Goal: Task Accomplishment & Management: Use online tool/utility

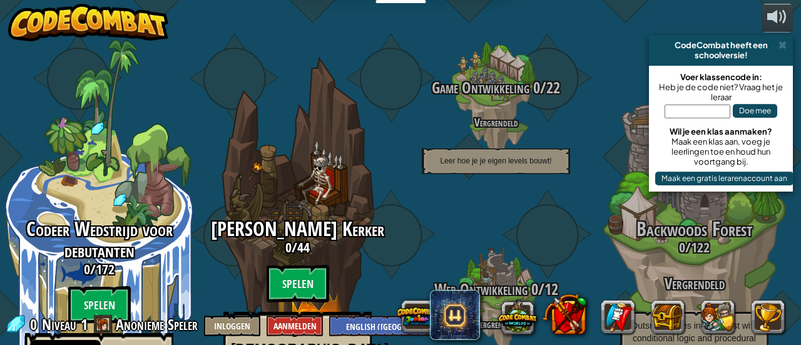
select select "nl-[GEOGRAPHIC_DATA]"
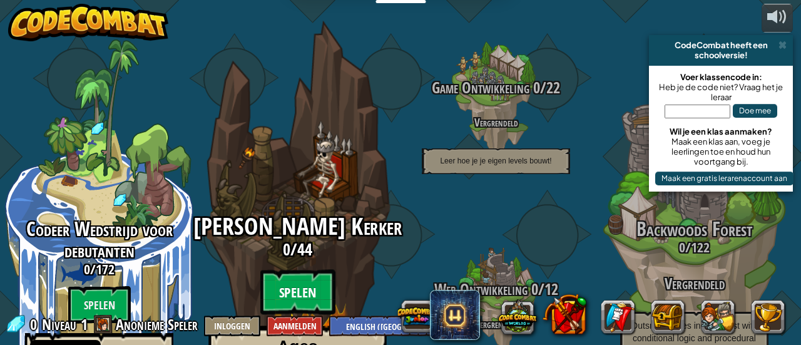
click at [300, 270] on btn "Spelen" at bounding box center [297, 292] width 75 height 45
select select "nl-[GEOGRAPHIC_DATA]"
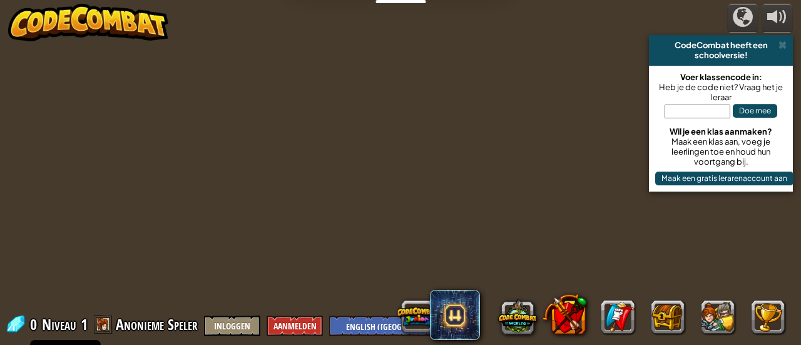
select select "nl-[GEOGRAPHIC_DATA]"
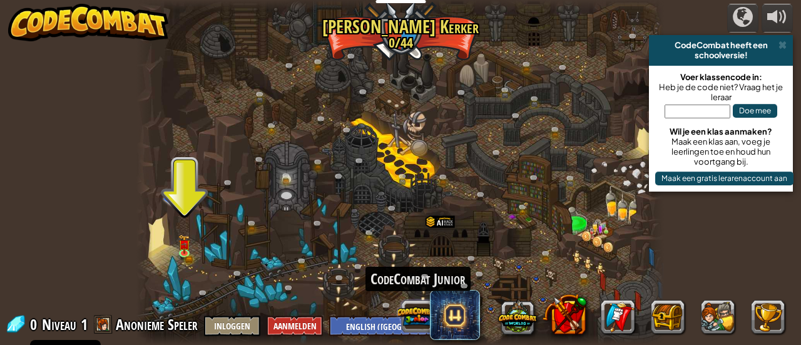
click at [407, 312] on button at bounding box center [417, 316] width 39 height 39
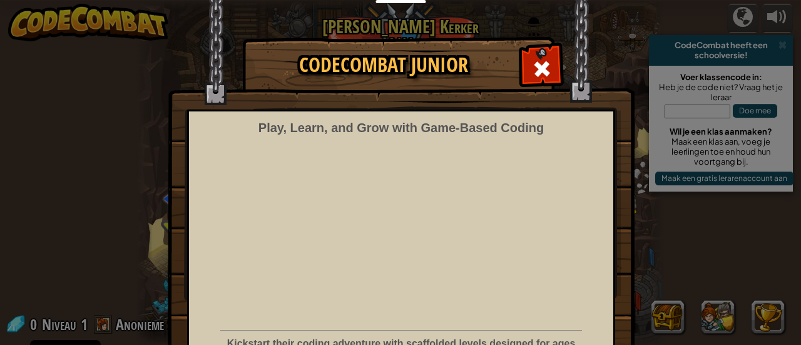
scroll to position [106, 0]
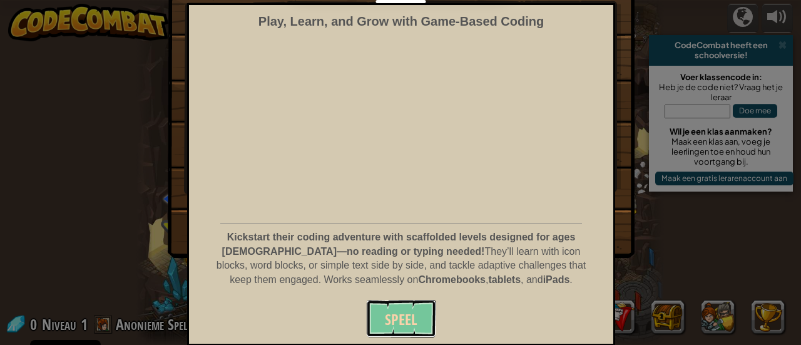
click at [367, 323] on button "Speel" at bounding box center [401, 319] width 70 height 38
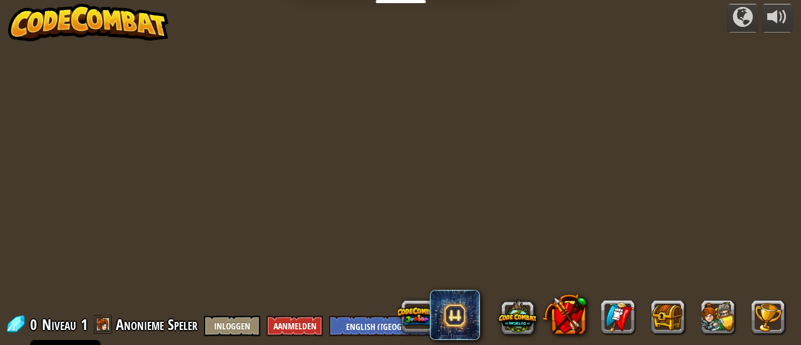
select select "nl-[GEOGRAPHIC_DATA]"
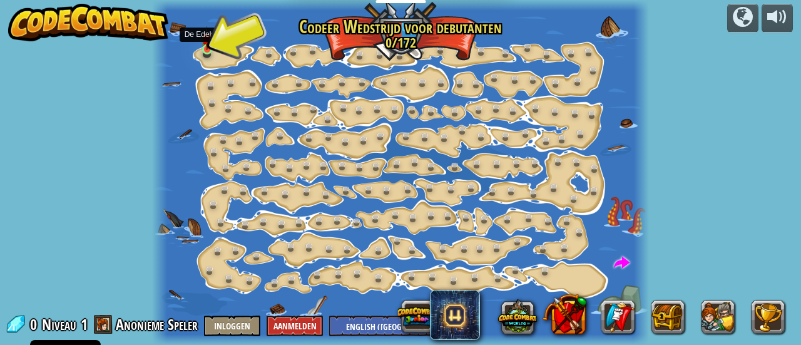
click at [207, 46] on img at bounding box center [207, 38] width 11 height 24
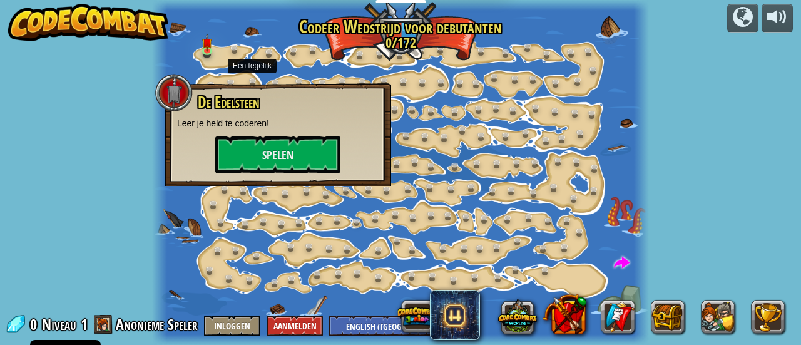
drag, startPoint x: 207, startPoint y: 46, endPoint x: 274, endPoint y: 88, distance: 78.8
click at [274, 88] on div "Stap Verandering (Vergrendeld) Wijzig stap argumenten. Ga Slim (Vergrendeld) Nu…" at bounding box center [400, 172] width 497 height 345
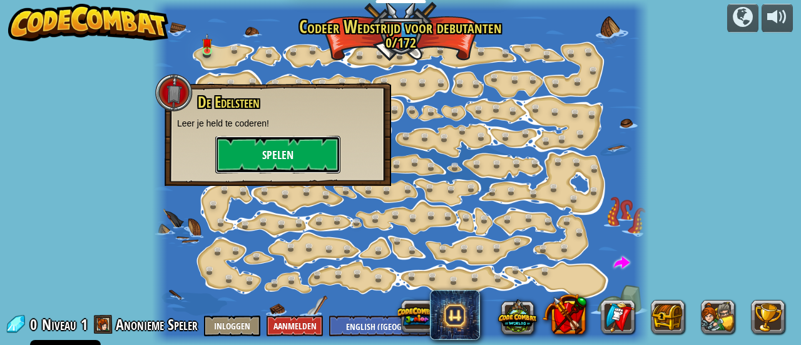
click at [272, 160] on button "Spelen" at bounding box center [277, 155] width 125 height 38
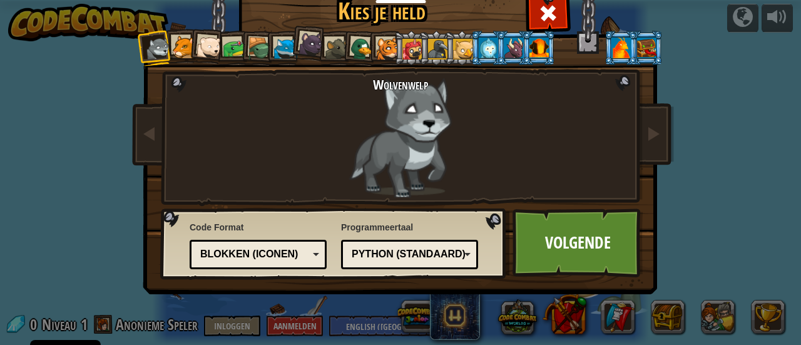
click at [188, 46] on li at bounding box center [206, 46] width 37 height 37
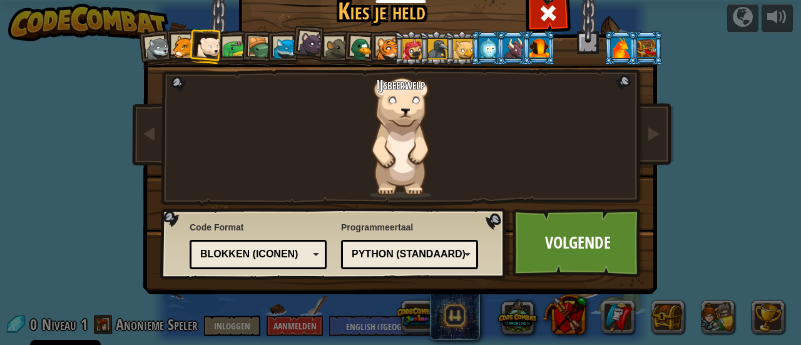
click at [419, 55] on li at bounding box center [436, 48] width 34 height 34
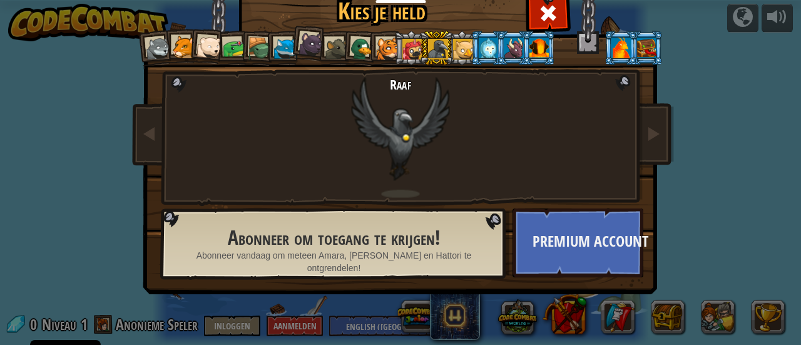
click at [419, 57] on li at bounding box center [436, 48] width 34 height 34
click at [402, 51] on div at bounding box center [412, 49] width 20 height 20
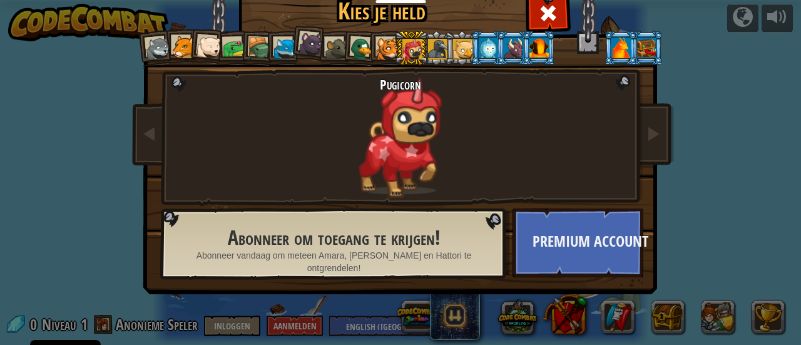
click at [508, 46] on div at bounding box center [513, 48] width 19 height 20
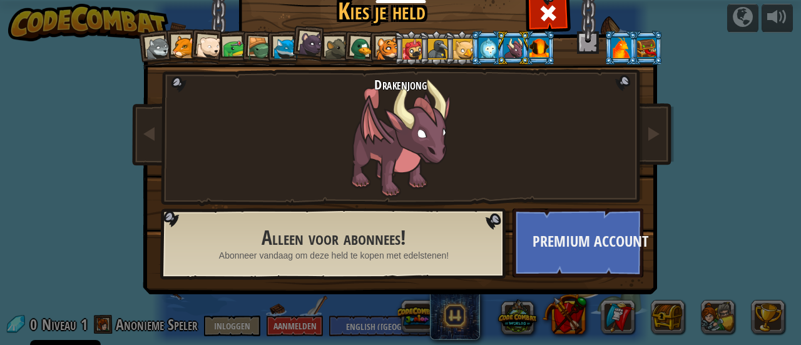
click at [156, 36] on li at bounding box center [155, 47] width 37 height 37
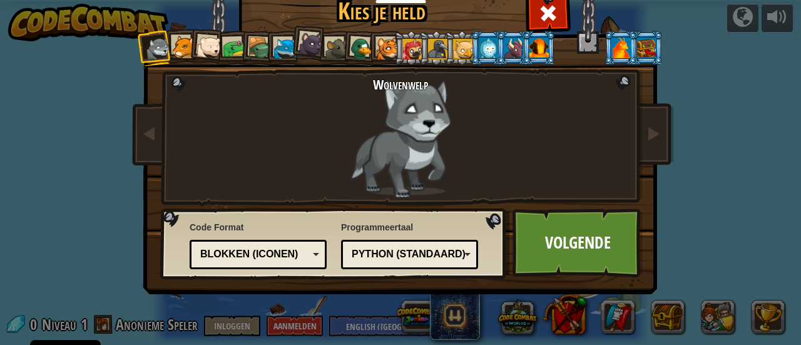
click at [268, 49] on li at bounding box center [283, 48] width 34 height 34
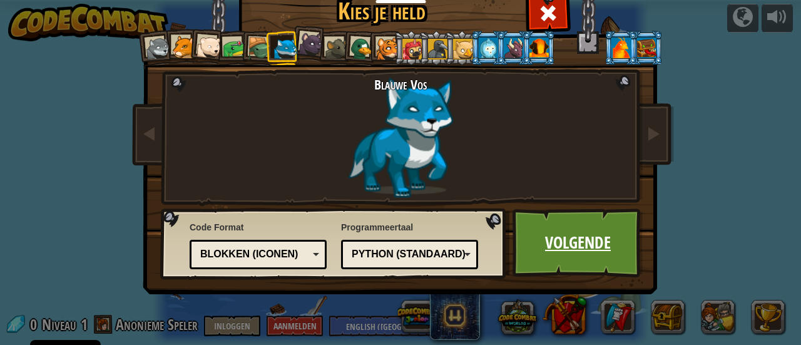
click at [534, 249] on link "Volgende" at bounding box center [578, 242] width 131 height 69
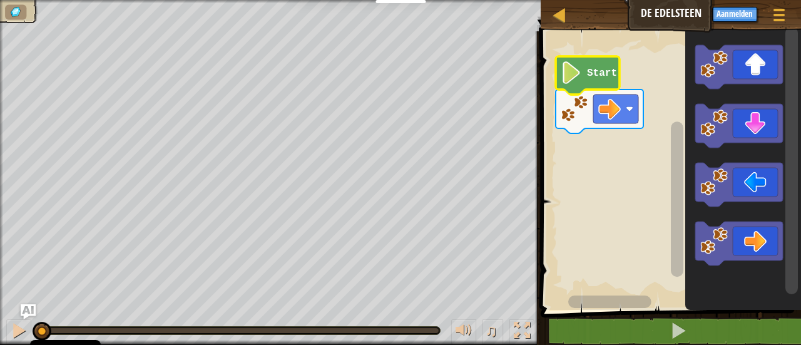
click at [566, 77] on image "Blockly werkruimte" at bounding box center [571, 72] width 21 height 23
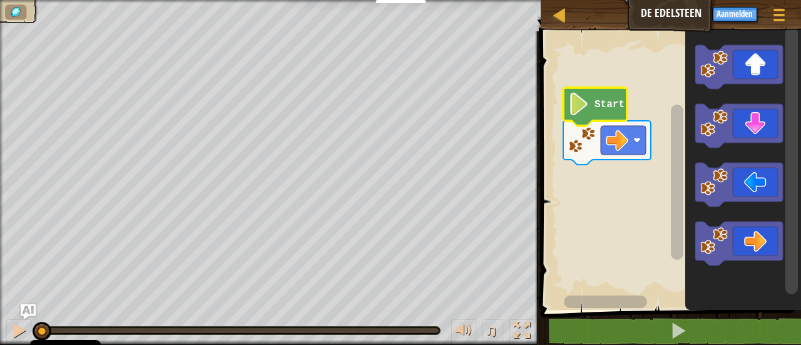
click at [573, 108] on image "Blockly werkruimte" at bounding box center [578, 104] width 21 height 23
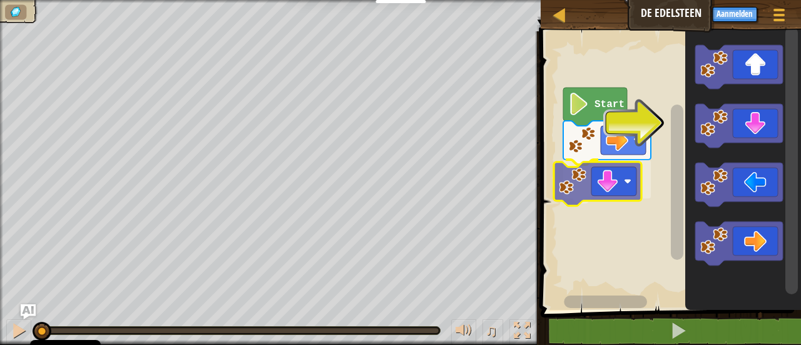
click at [591, 193] on div "Start" at bounding box center [669, 167] width 264 height 285
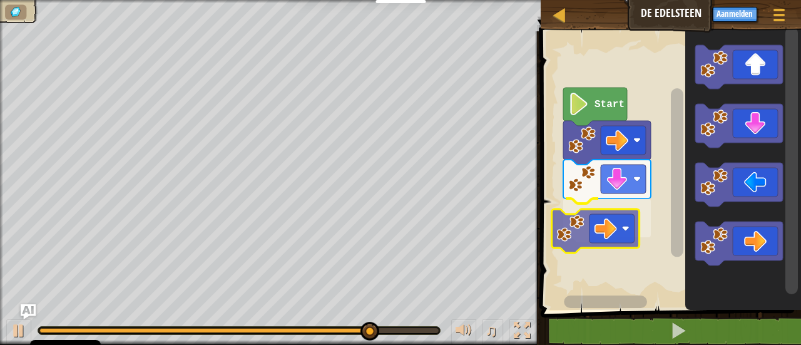
click at [611, 223] on div "Start" at bounding box center [669, 167] width 264 height 285
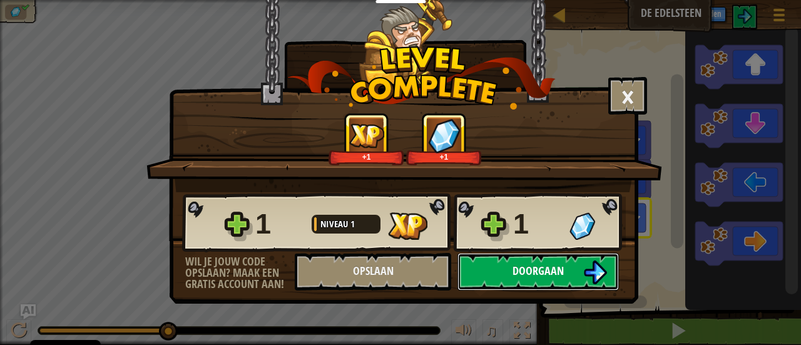
click at [546, 276] on span "Doorgaan" at bounding box center [538, 271] width 51 height 16
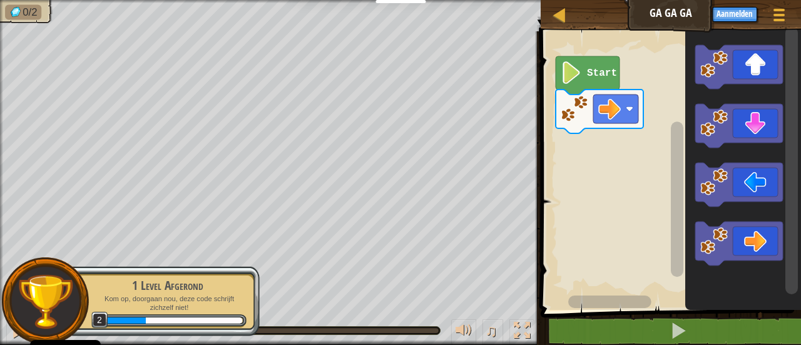
click at [740, 89] on icon "Blockly werkruimte" at bounding box center [743, 167] width 116 height 285
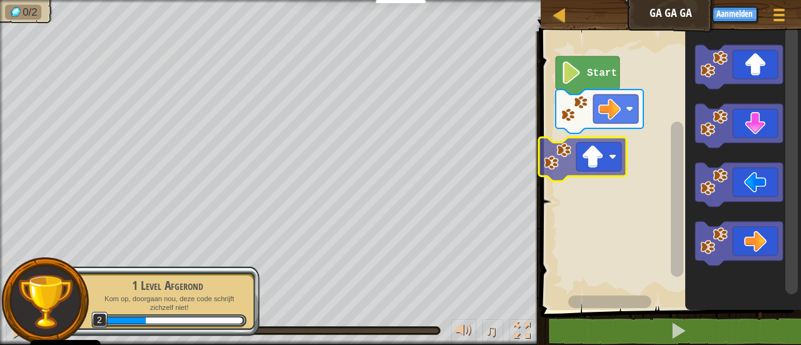
click at [570, 166] on div "Start" at bounding box center [669, 167] width 264 height 285
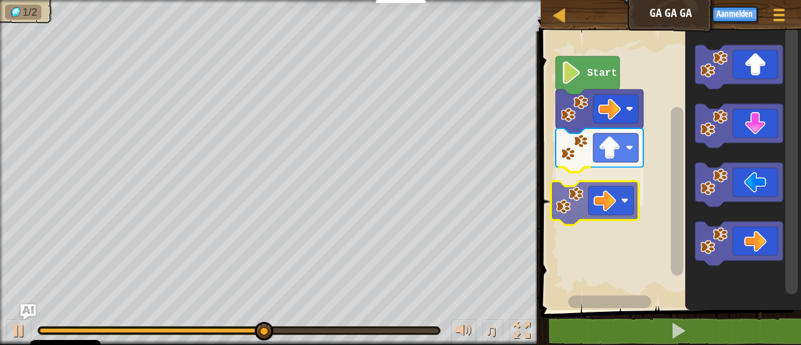
click at [606, 182] on div "Start" at bounding box center [669, 167] width 264 height 285
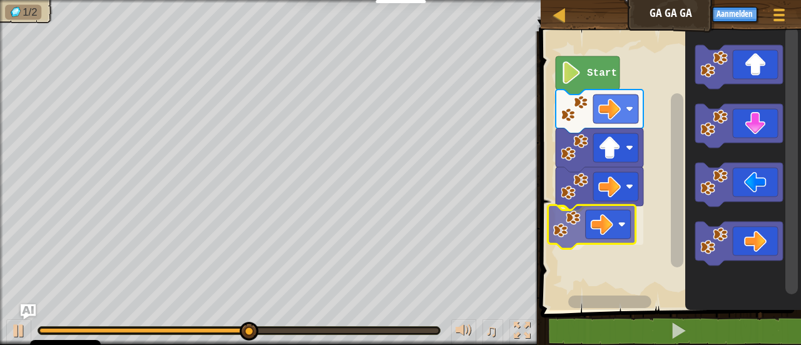
click at [593, 233] on div "Start" at bounding box center [669, 167] width 264 height 285
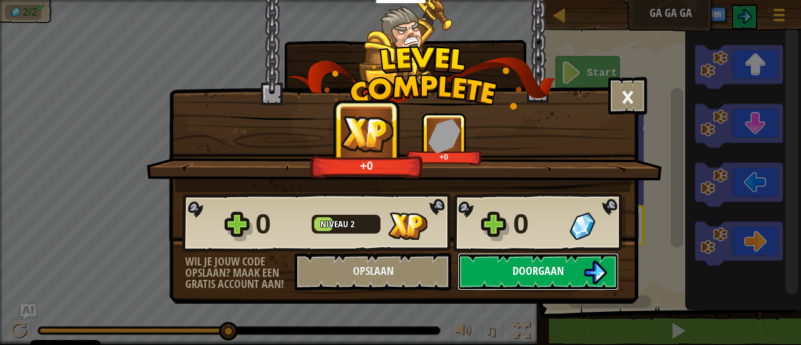
click at [528, 275] on span "Doorgaan" at bounding box center [538, 271] width 51 height 16
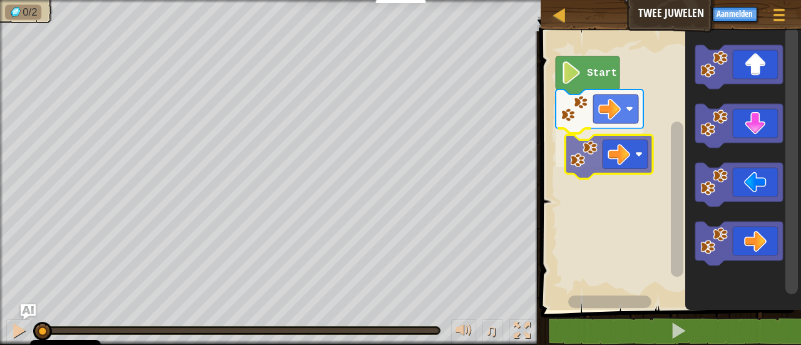
click at [624, 155] on div "Start" at bounding box center [669, 167] width 264 height 285
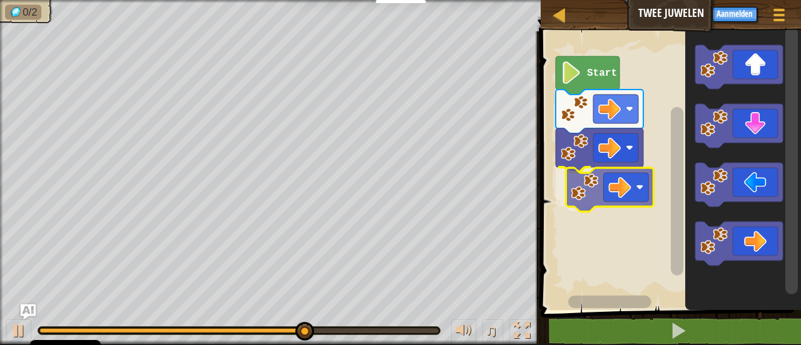
click at [602, 181] on div "Start" at bounding box center [669, 167] width 264 height 285
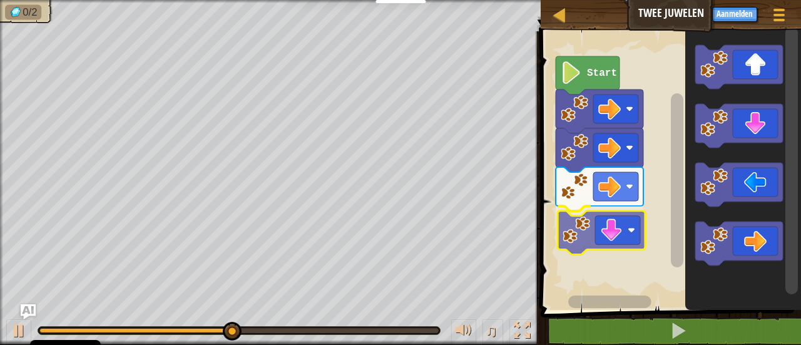
click at [608, 241] on div "Start" at bounding box center [669, 167] width 264 height 285
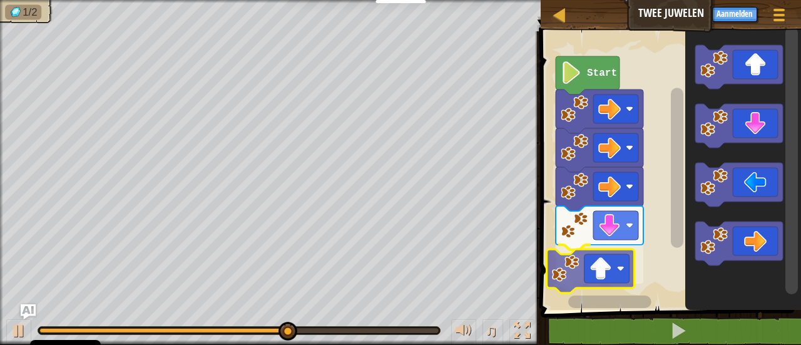
click at [626, 259] on div "Start" at bounding box center [669, 167] width 264 height 285
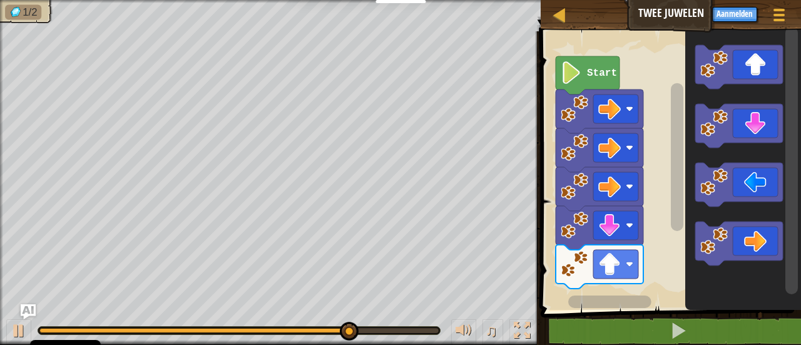
click at [705, 175] on g "Blockly werkruimte" at bounding box center [739, 155] width 88 height 220
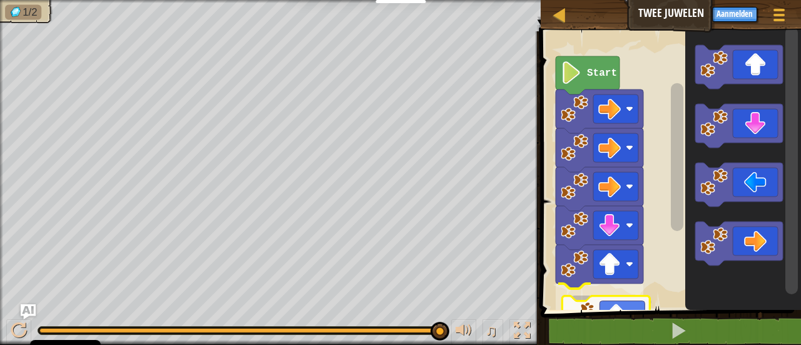
click at [606, 319] on div "1 2 go ( 'right' ) הההההההההההההההההההההההההההההההההההההההההההההההההההההההההההה…" at bounding box center [669, 214] width 264 height 352
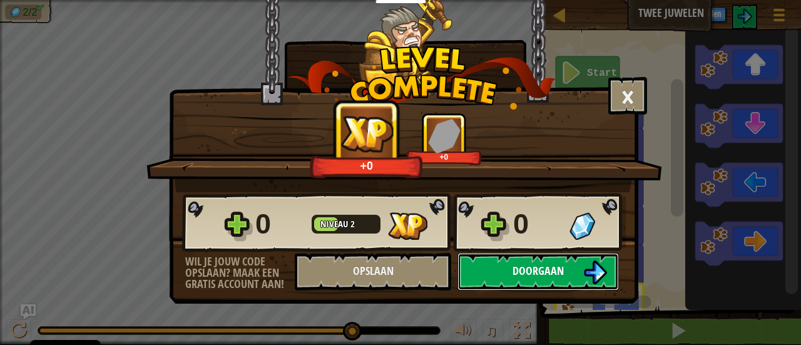
click at [514, 289] on button "Doorgaan" at bounding box center [538, 272] width 161 height 38
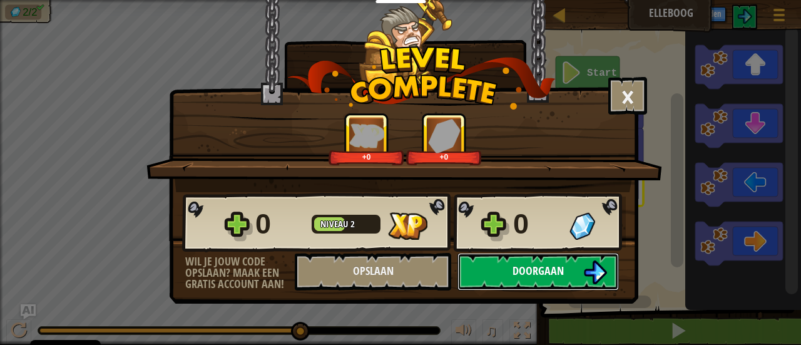
click at [580, 282] on button "Doorgaan" at bounding box center [538, 272] width 161 height 38
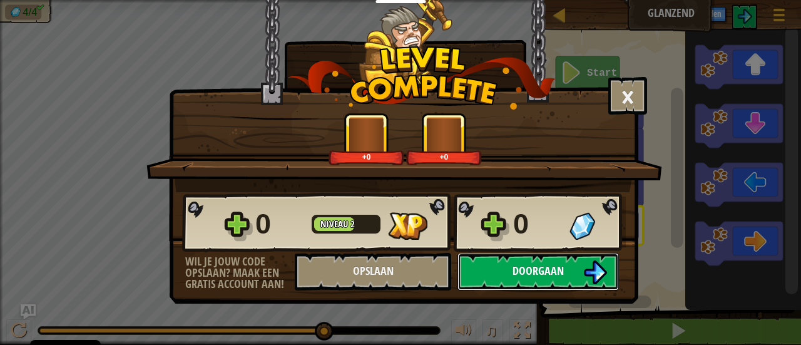
click at [601, 282] on img at bounding box center [595, 272] width 24 height 24
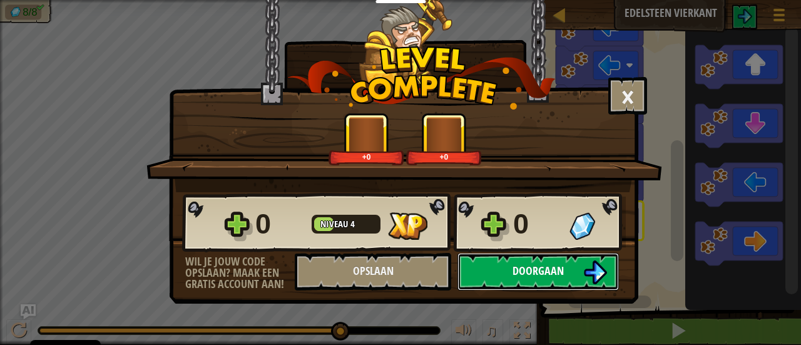
click at [605, 278] on img at bounding box center [595, 272] width 24 height 24
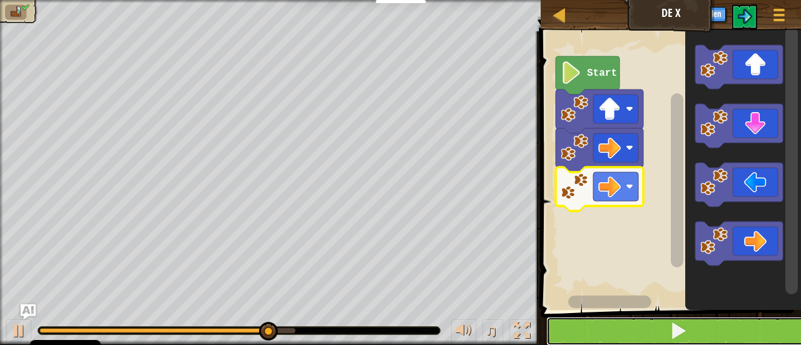
click at [687, 339] on span at bounding box center [679, 331] width 18 height 18
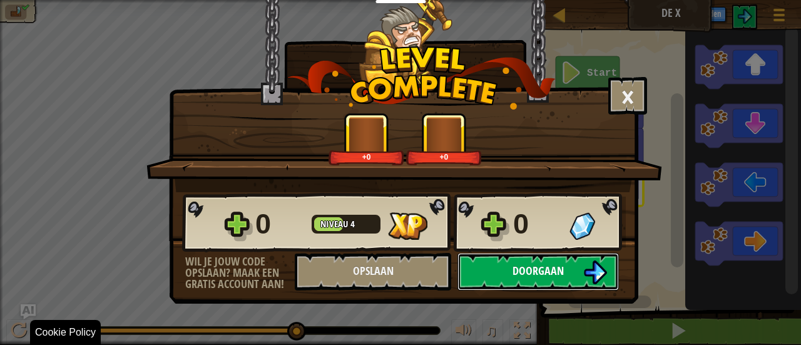
click at [581, 280] on button "Doorgaan" at bounding box center [538, 272] width 161 height 38
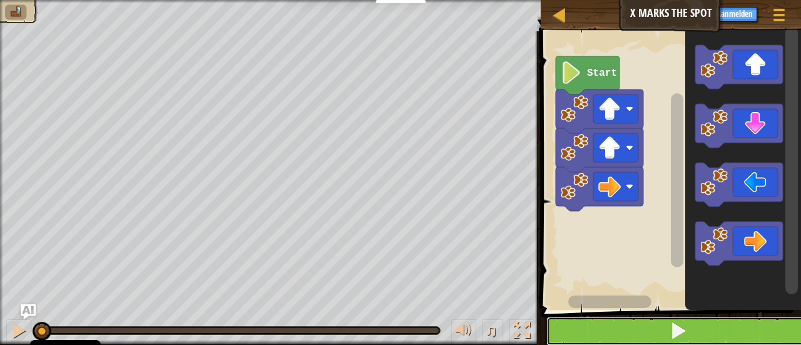
click at [607, 341] on button at bounding box center [678, 331] width 264 height 29
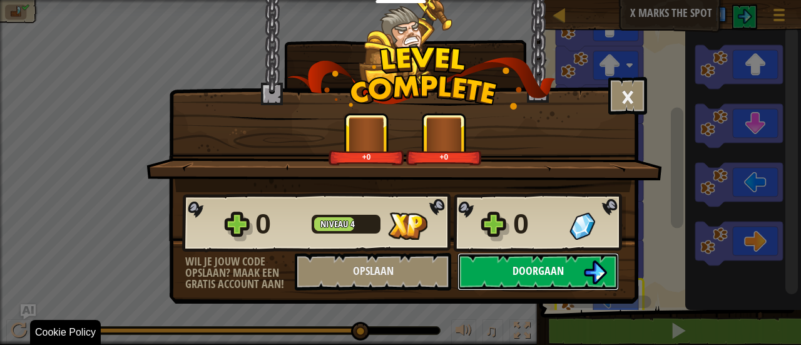
click at [581, 276] on button "Doorgaan" at bounding box center [538, 272] width 161 height 38
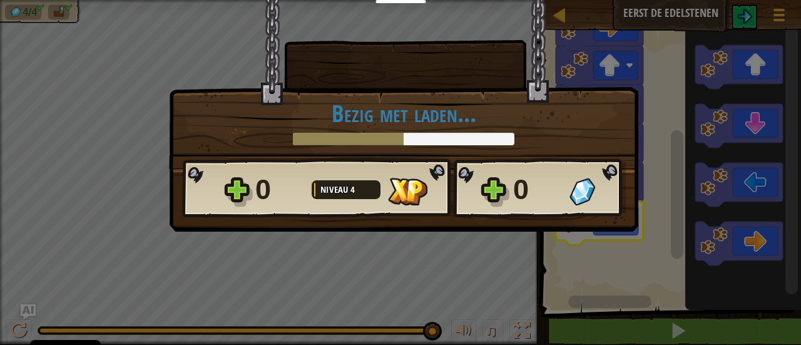
click at [700, 327] on div "× Beoordeel het level: Bezig met laden... Reticulating Splines... Bezig met lad…" at bounding box center [400, 172] width 801 height 345
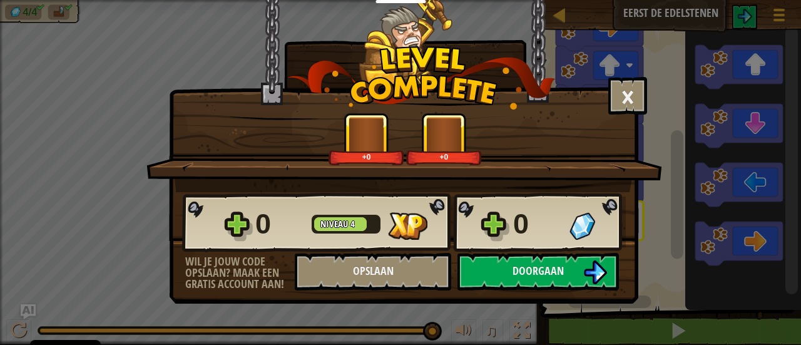
click at [715, 320] on div "× Beoordeel het level: +0 +0 Reticulating Splines... 0 Niveau 4 0 Wil je jouw c…" at bounding box center [400, 172] width 801 height 345
click at [720, 318] on div "× Beoordeel het level: +0 +0 Reticulating Splines... 0 Niveau 4 0 Wil je jouw c…" at bounding box center [400, 172] width 801 height 345
click at [720, 317] on div "× Beoordeel het level: +0 +0 Reticulating Splines... 0 Niveau 4 0 Wil je jouw c…" at bounding box center [400, 172] width 801 height 345
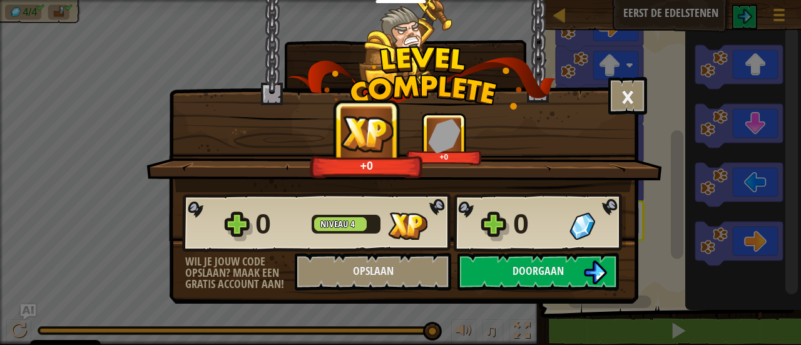
click at [627, 113] on div "+0 +0" at bounding box center [405, 139] width 486 height 53
click at [625, 91] on button "×" at bounding box center [627, 96] width 39 height 38
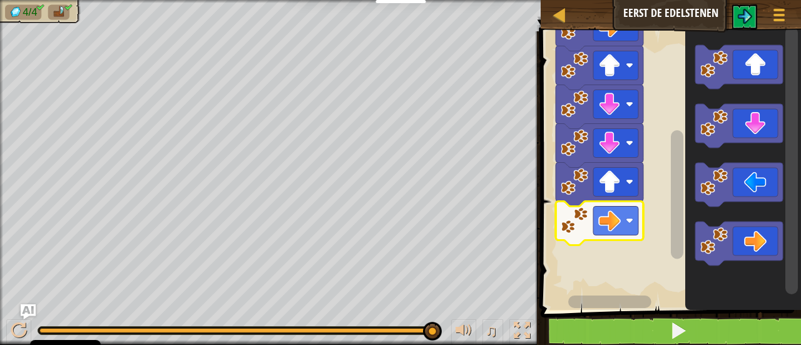
click at [630, 328] on button at bounding box center [678, 331] width 264 height 29
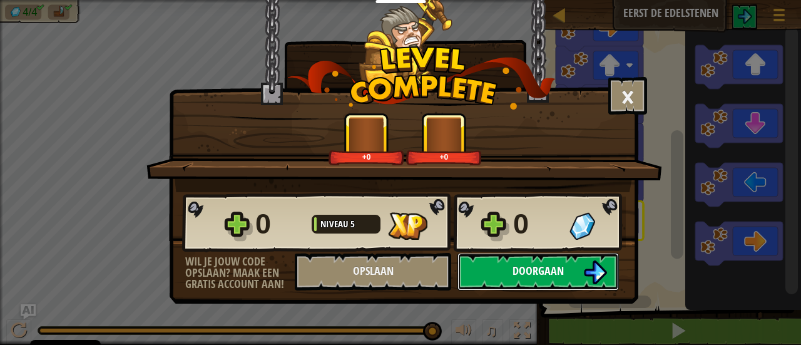
click at [543, 285] on button "Doorgaan" at bounding box center [538, 272] width 161 height 38
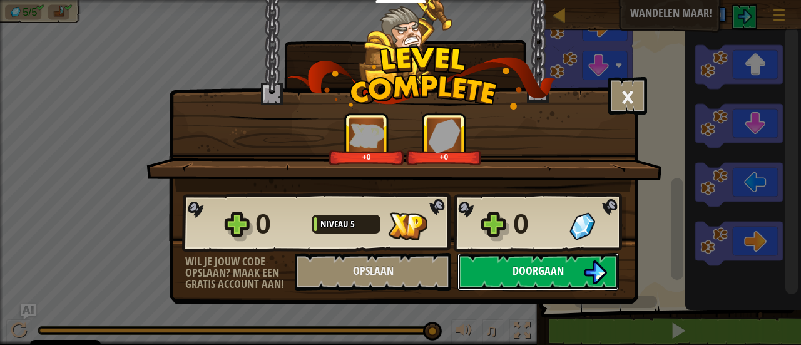
click at [571, 285] on button "Doorgaan" at bounding box center [538, 272] width 161 height 38
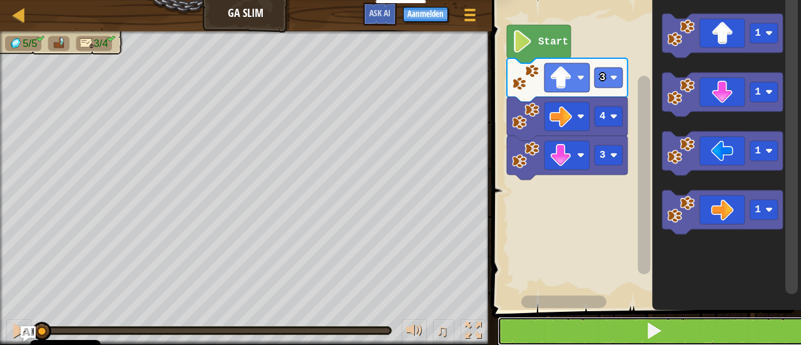
click at [543, 325] on button at bounding box center [654, 331] width 313 height 29
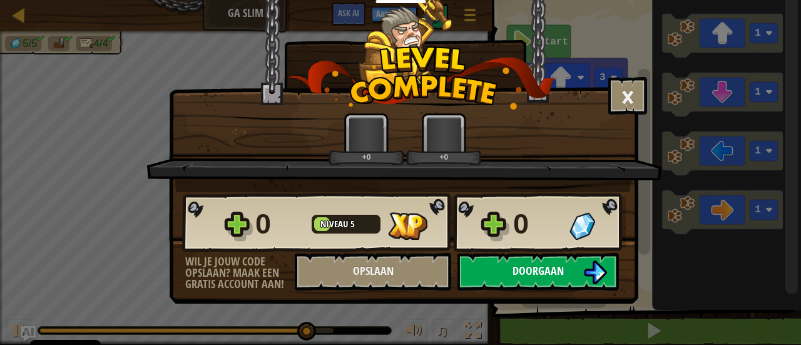
click at [570, 276] on button "Doorgaan" at bounding box center [538, 272] width 161 height 38
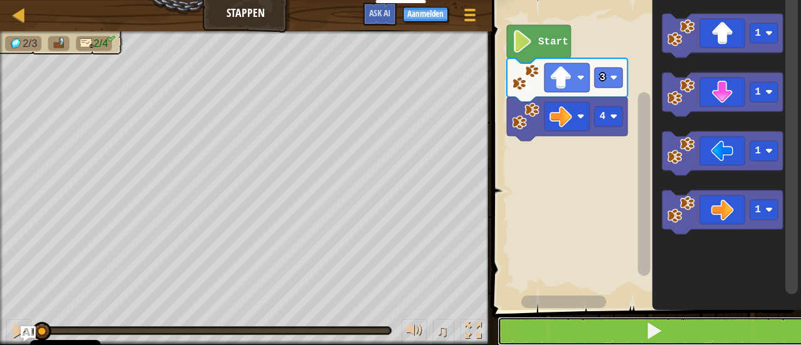
click at [566, 327] on button at bounding box center [654, 331] width 313 height 29
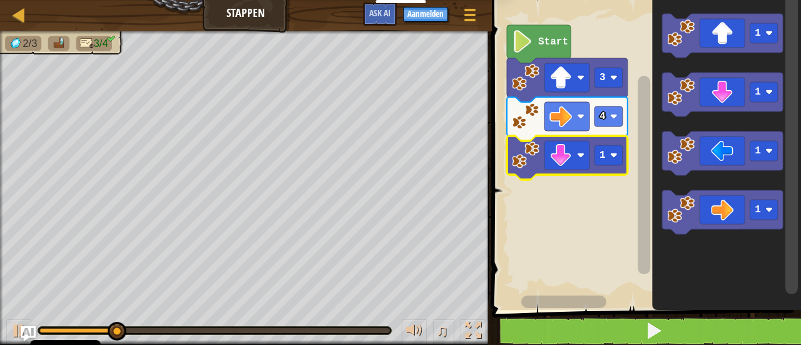
click at [0, 0] on div at bounding box center [0, 0] width 0 height 0
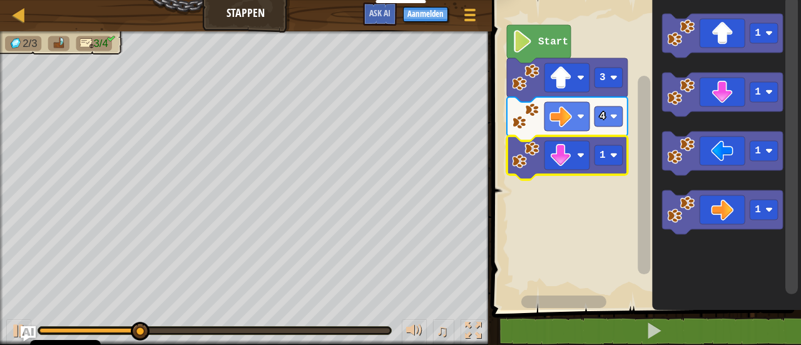
click at [613, 225] on rect "Blockly werkruimte" at bounding box center [644, 152] width 313 height 316
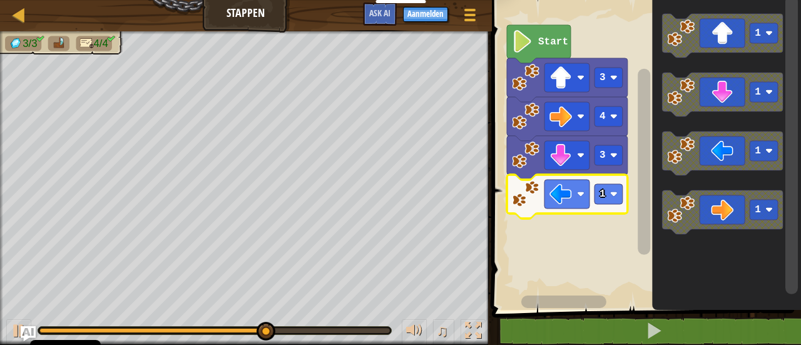
click at [606, 197] on rect "Blockly werkruimte" at bounding box center [609, 194] width 28 height 20
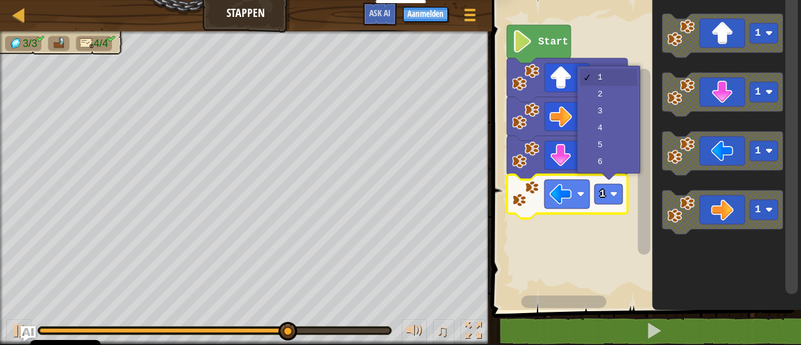
click at [603, 99] on icon "Blockly werkruimte" at bounding box center [567, 119] width 121 height 44
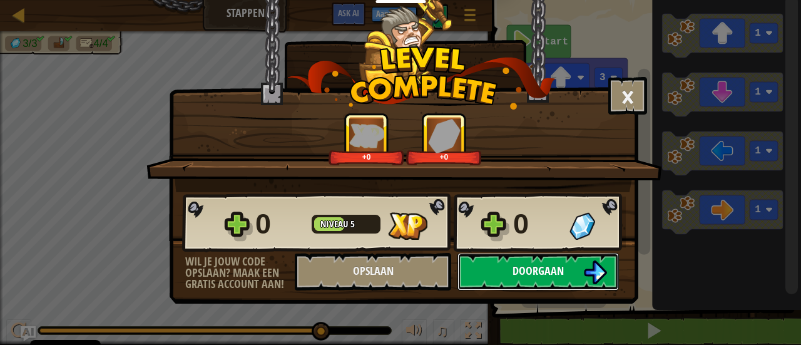
click at [526, 278] on button "Doorgaan" at bounding box center [538, 272] width 161 height 38
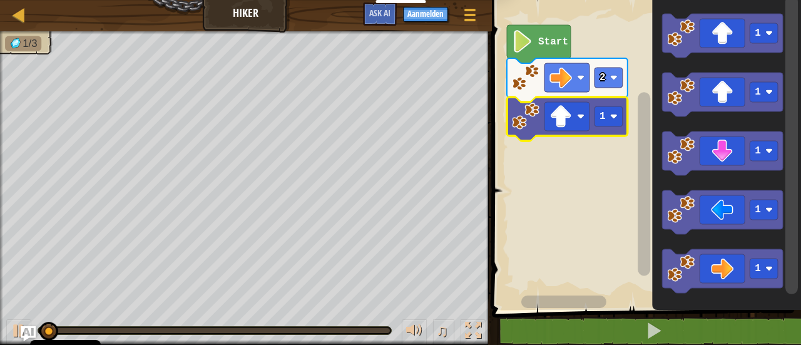
click at [602, 116] on text "1" at bounding box center [603, 116] width 6 height 11
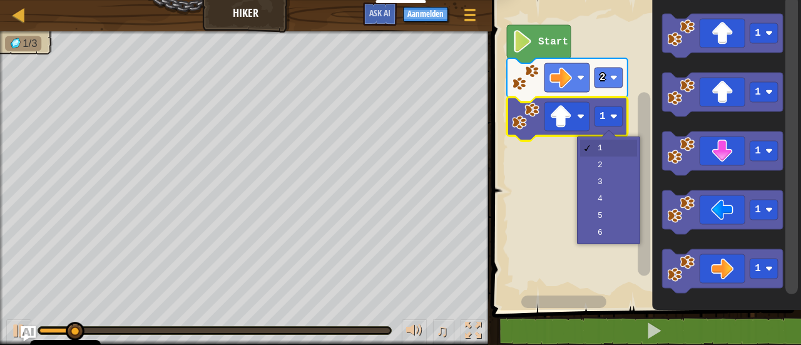
click at [615, 189] on rect "Blockly werkruimte" at bounding box center [644, 152] width 313 height 316
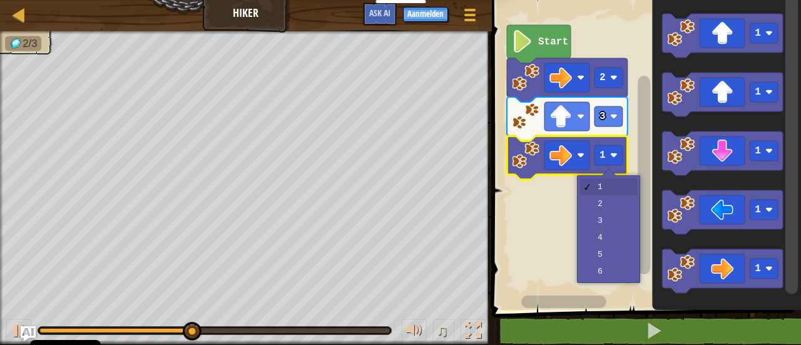
click at [607, 168] on div at bounding box center [609, 175] width 14 height 14
click at [616, 208] on rect "Blockly werkruimte" at bounding box center [644, 152] width 313 height 316
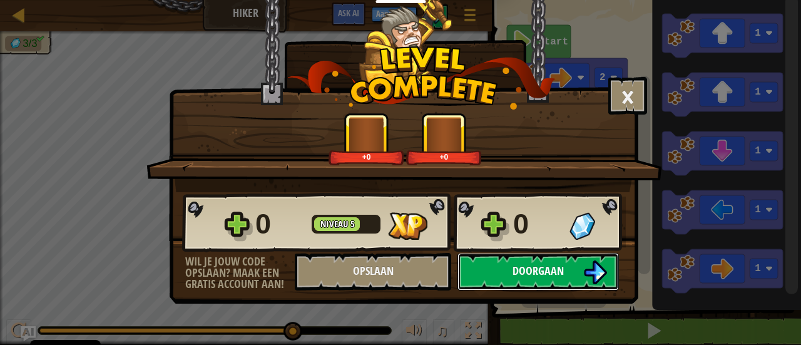
click at [571, 269] on button "Doorgaan" at bounding box center [538, 272] width 161 height 38
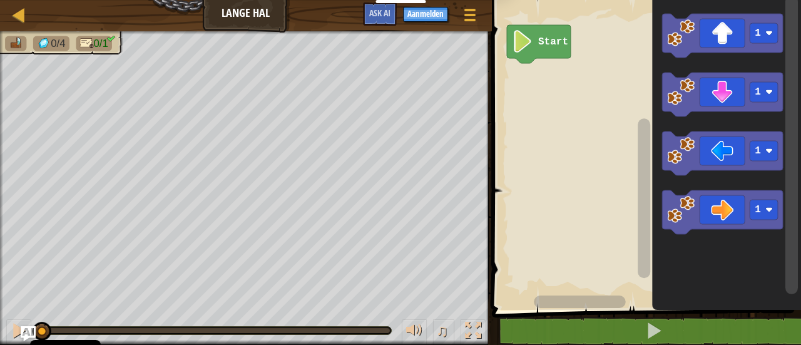
click at [769, 214] on rect "Blockly werkruimte" at bounding box center [764, 210] width 28 height 20
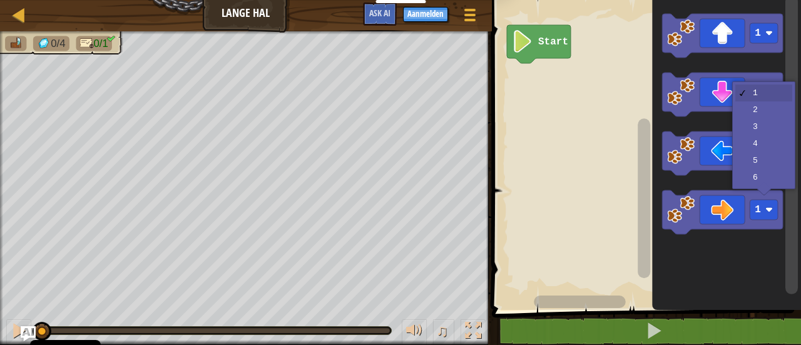
click at [764, 168] on icon "Blockly werkruimte" at bounding box center [722, 153] width 121 height 44
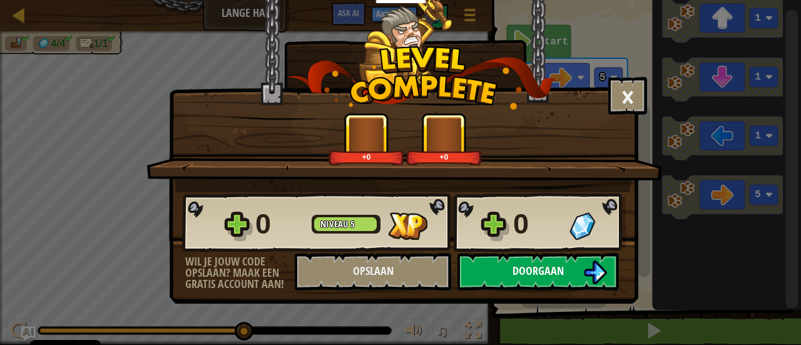
click at [538, 285] on button "Doorgaan" at bounding box center [538, 272] width 161 height 38
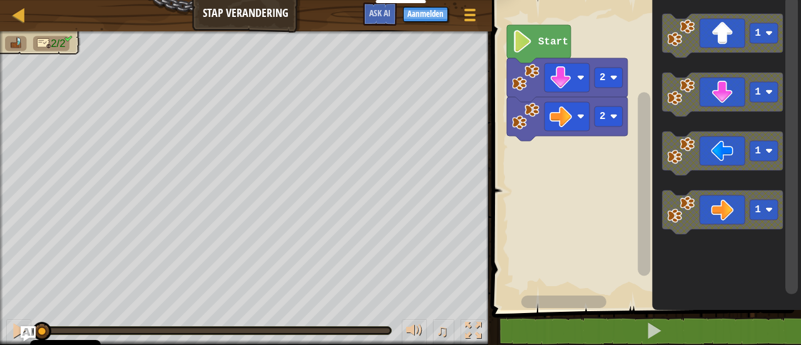
click at [759, 208] on text "1" at bounding box center [758, 209] width 6 height 11
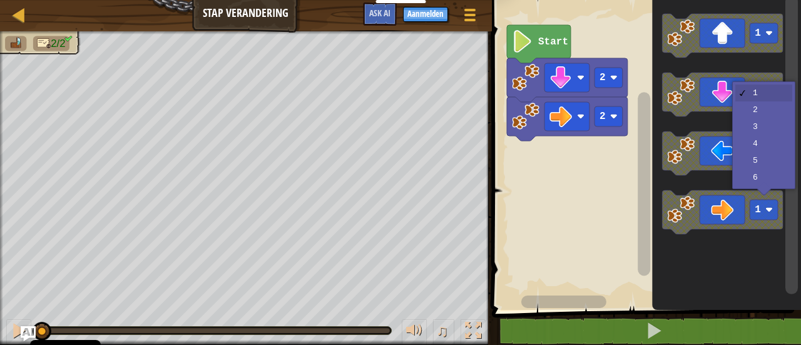
click at [757, 134] on icon "Blockly werkruimte" at bounding box center [722, 153] width 121 height 44
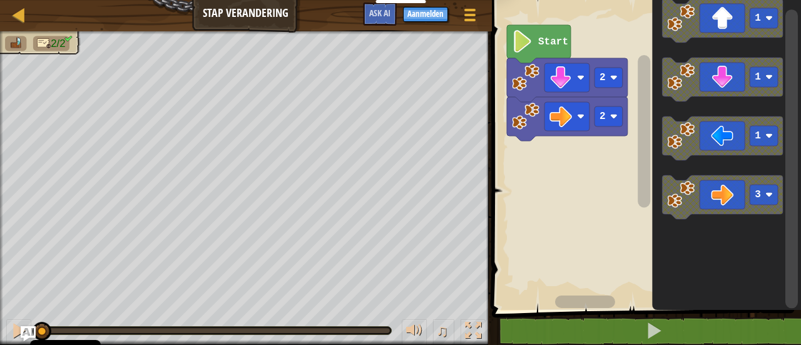
click at [543, 156] on div "2 2 Start 1 1 1 3" at bounding box center [644, 152] width 313 height 316
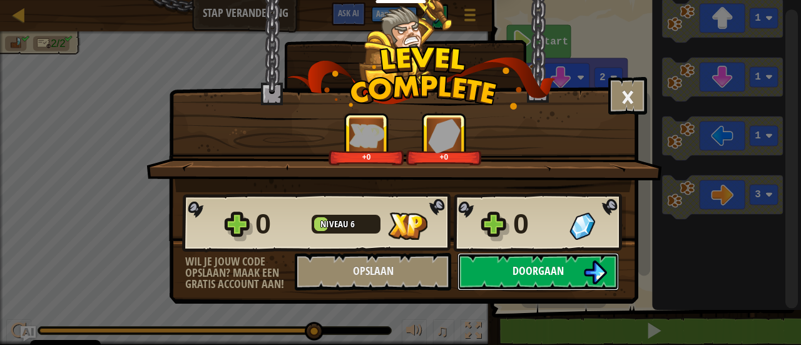
click at [511, 277] on button "Doorgaan" at bounding box center [538, 272] width 161 height 38
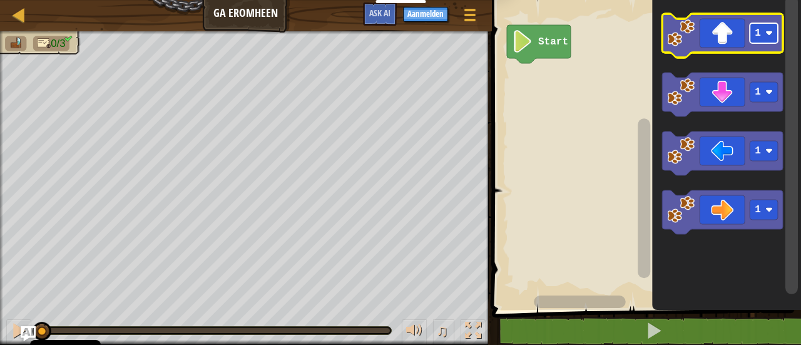
click at [769, 42] on rect "Blockly werkruimte" at bounding box center [764, 33] width 28 height 20
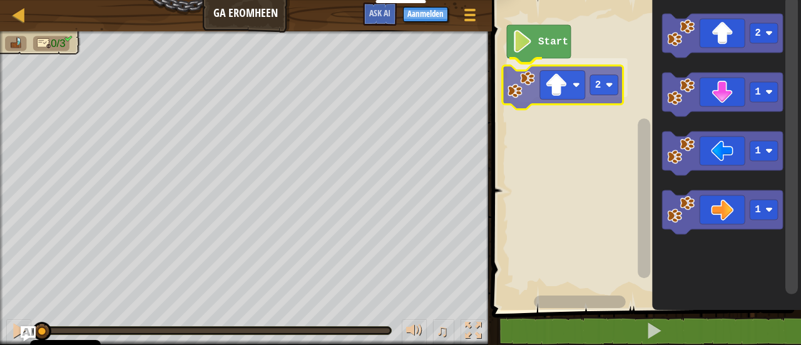
click at [518, 95] on div "Start 2 2 1 1 1 2" at bounding box center [644, 152] width 313 height 316
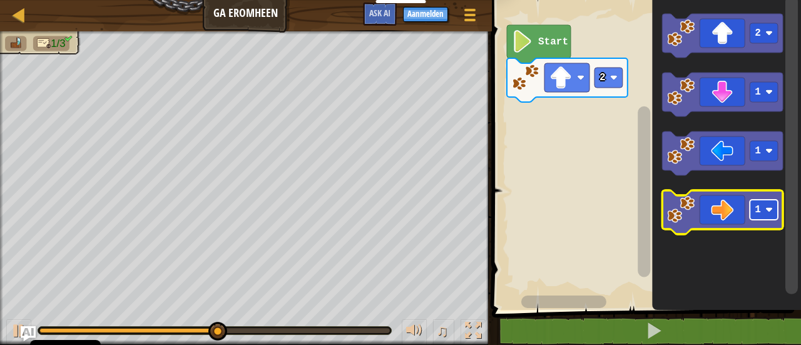
click at [774, 213] on rect "Blockly werkruimte" at bounding box center [764, 210] width 28 height 20
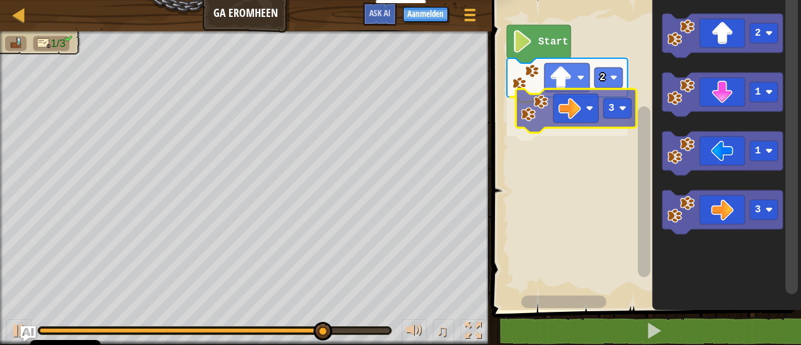
click at [536, 118] on div "Start 2 3 2 1 1 3 3" at bounding box center [644, 152] width 313 height 316
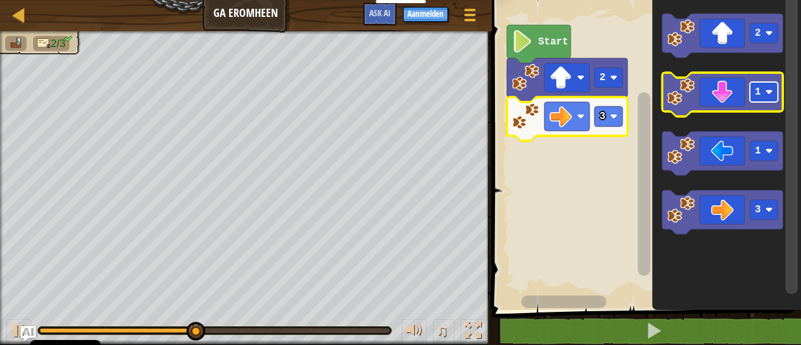
click at [759, 101] on rect "Blockly werkruimte" at bounding box center [764, 92] width 28 height 20
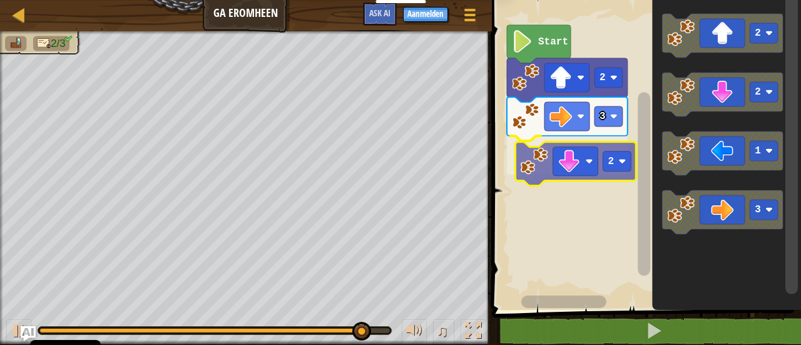
click at [531, 171] on div "Start 2 3 2 2 2 1 3 2" at bounding box center [644, 152] width 313 height 316
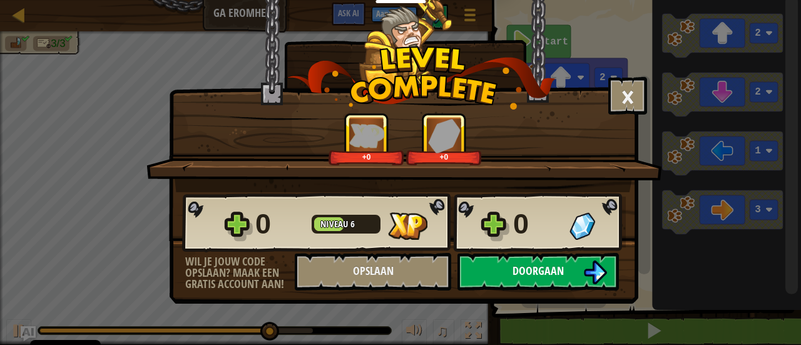
click at [514, 257] on button "Doorgaan" at bounding box center [538, 272] width 161 height 38
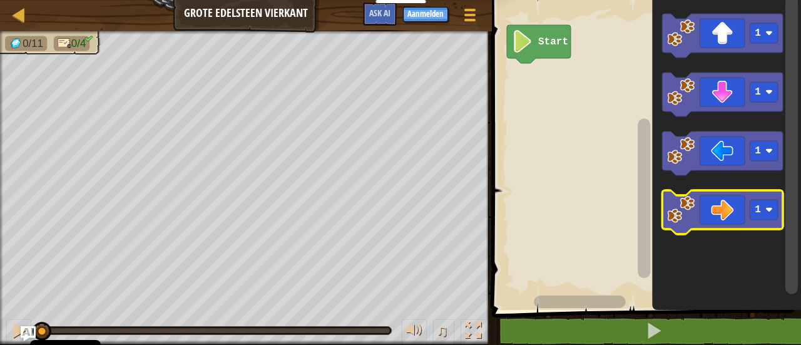
click at [768, 220] on icon "Blockly werkruimte" at bounding box center [722, 212] width 121 height 44
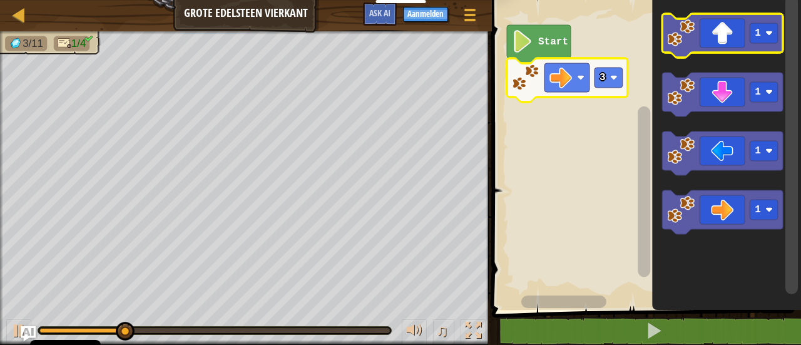
click at [751, 43] on icon "Blockly werkruimte" at bounding box center [722, 36] width 121 height 44
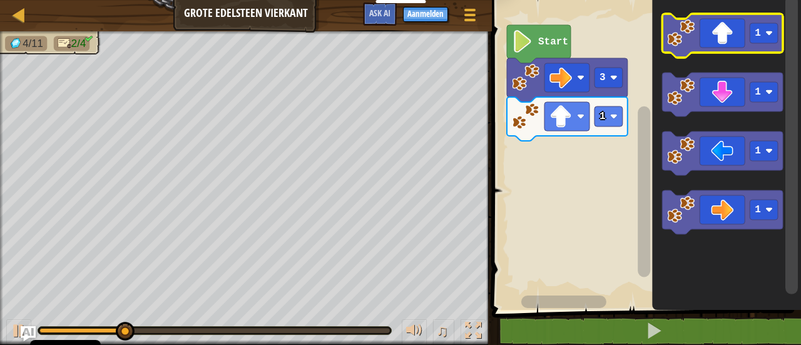
click at [762, 46] on icon "Blockly werkruimte" at bounding box center [722, 36] width 121 height 44
